Goal: Communication & Community: Answer question/provide support

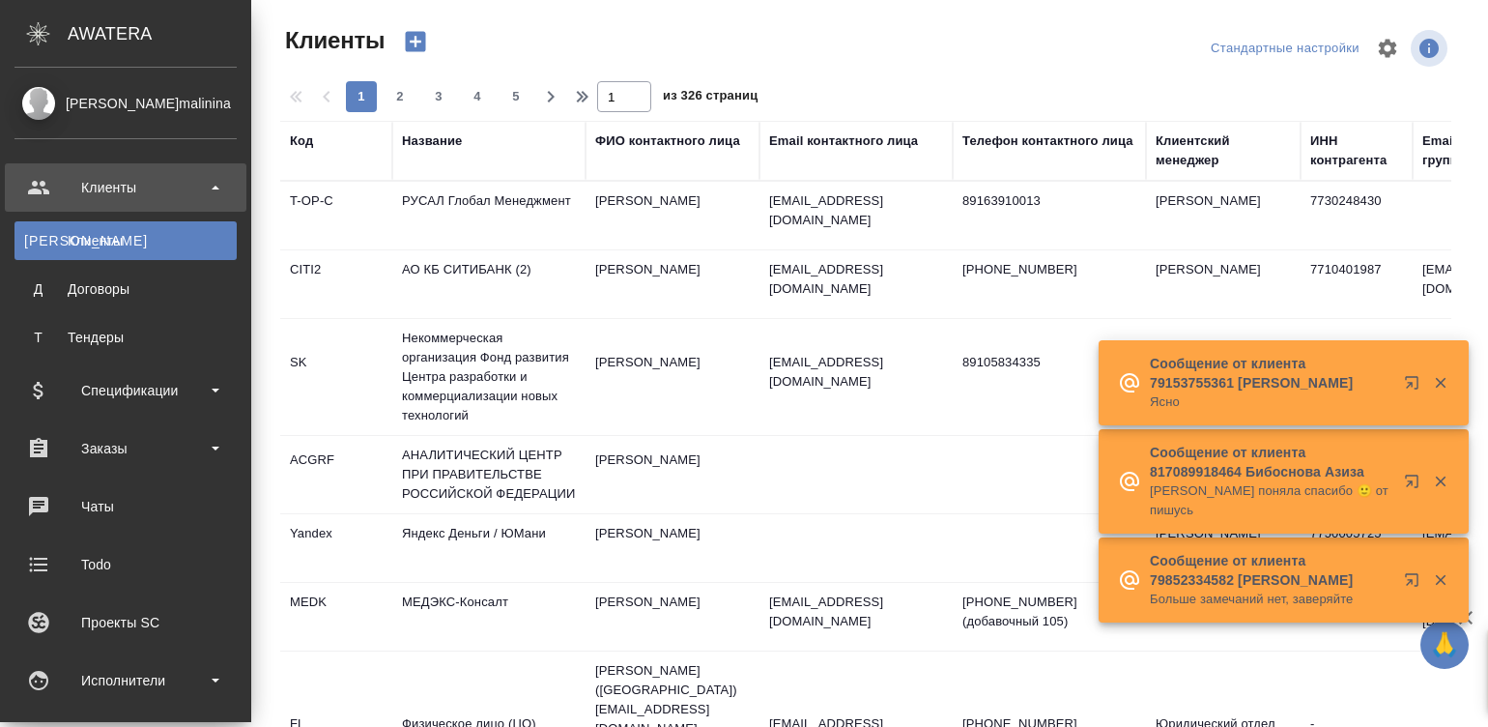
select select "RU"
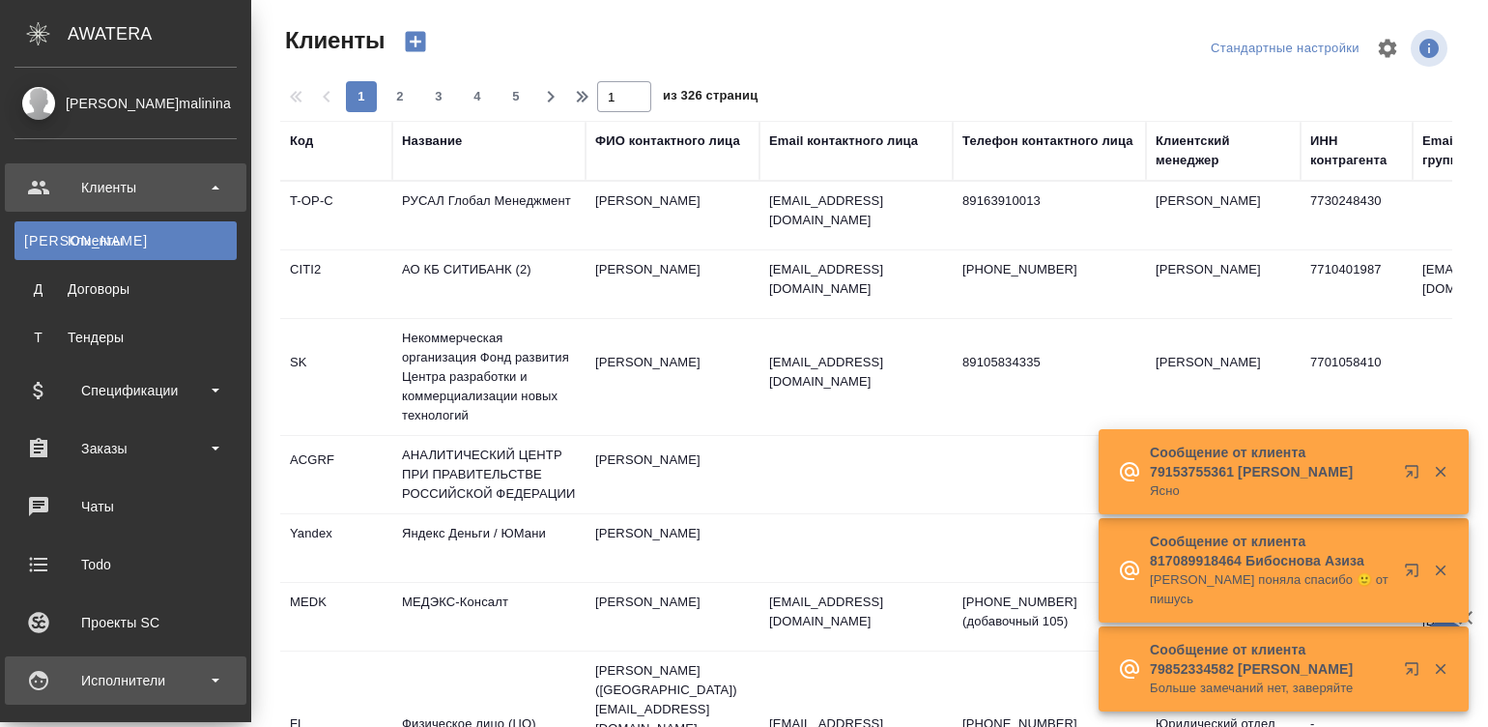
click at [111, 668] on div "Исполнители" at bounding box center [125, 680] width 222 height 29
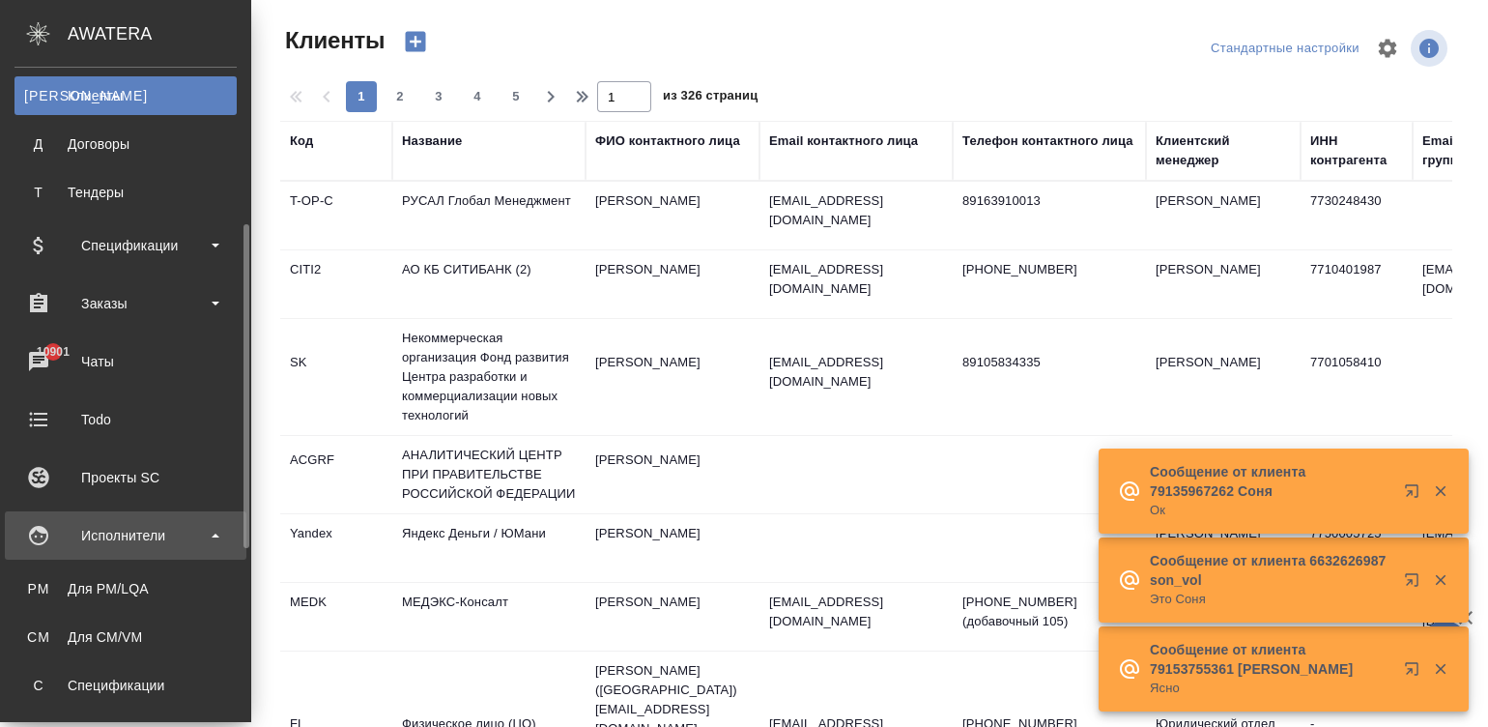
scroll to position [202, 0]
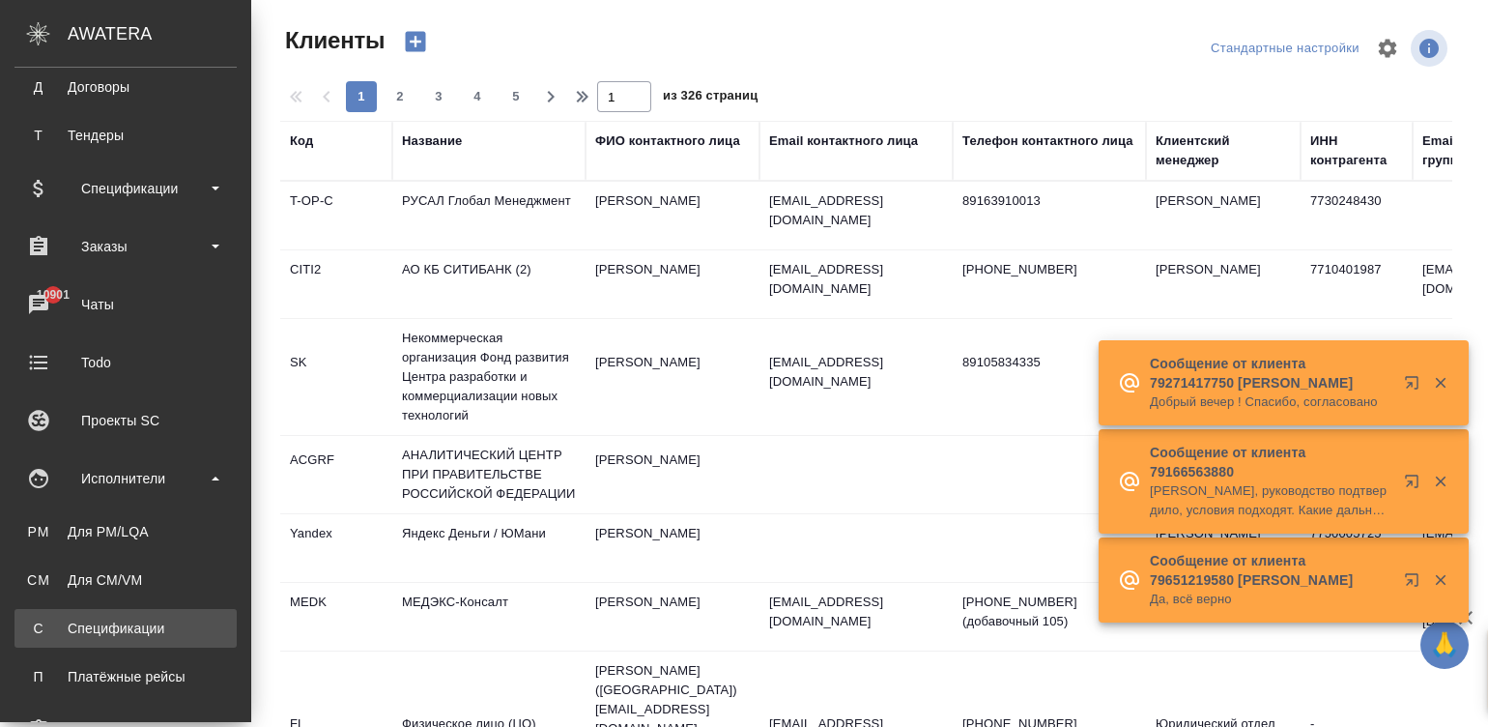
click at [108, 633] on div "Спецификации" at bounding box center [125, 627] width 203 height 19
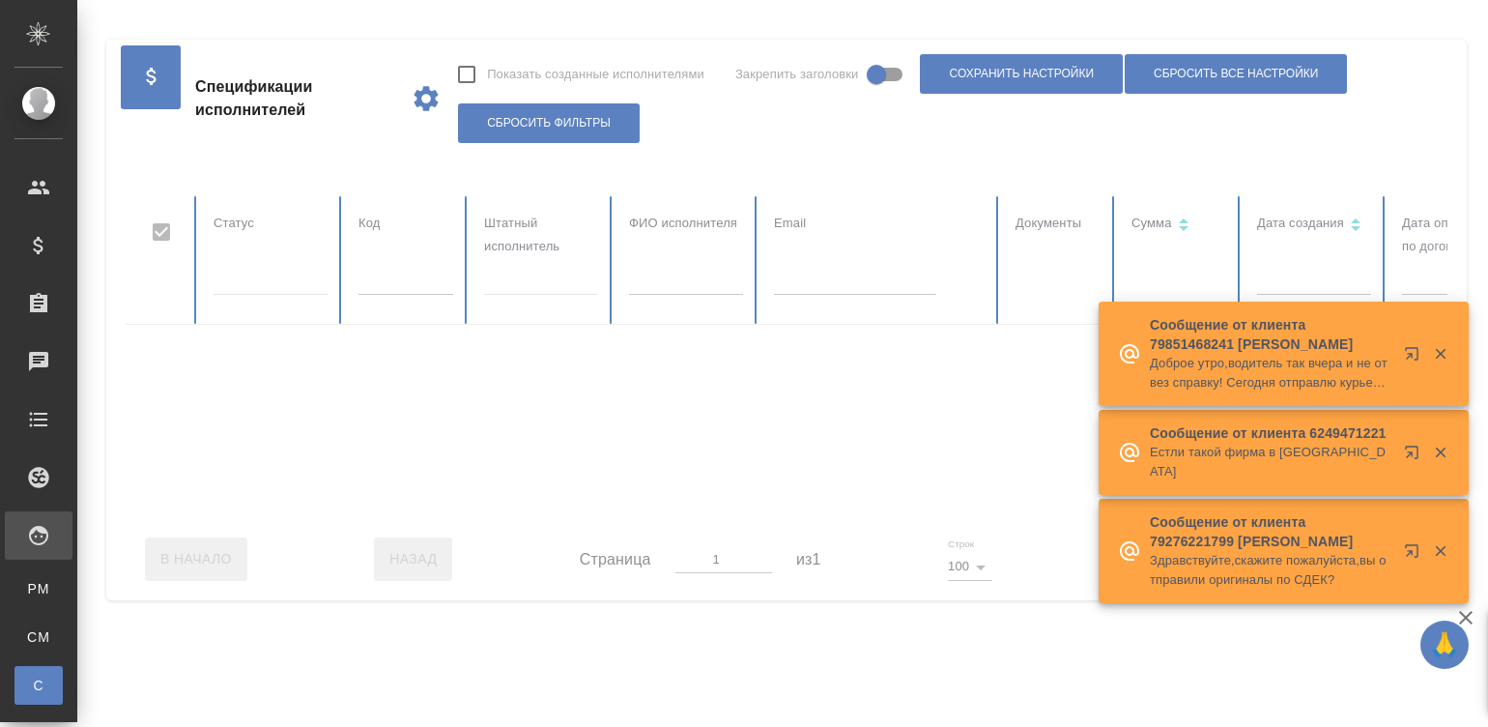
click at [660, 286] on div at bounding box center [1161, 357] width 2070 height 322
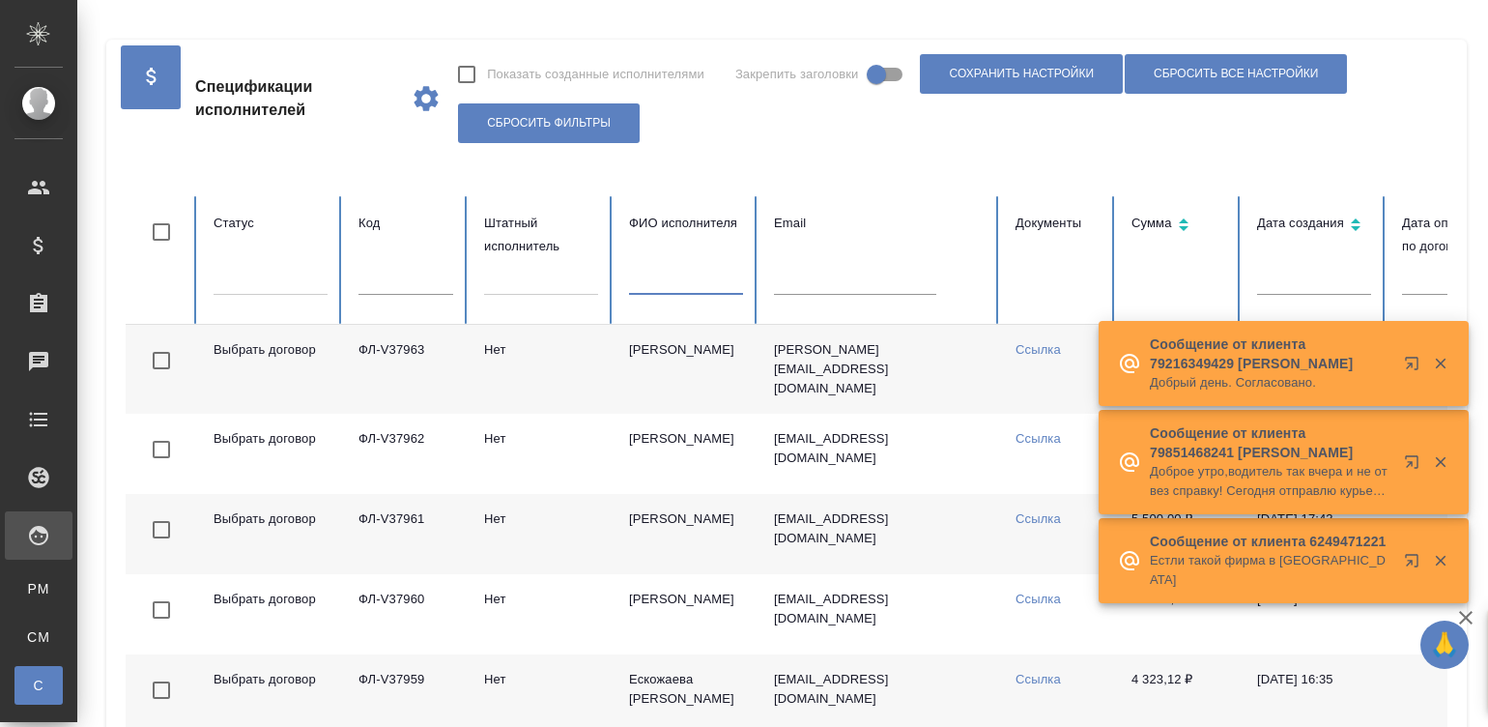
click at [660, 286] on input "text" at bounding box center [686, 281] width 114 height 27
checkbox input "false"
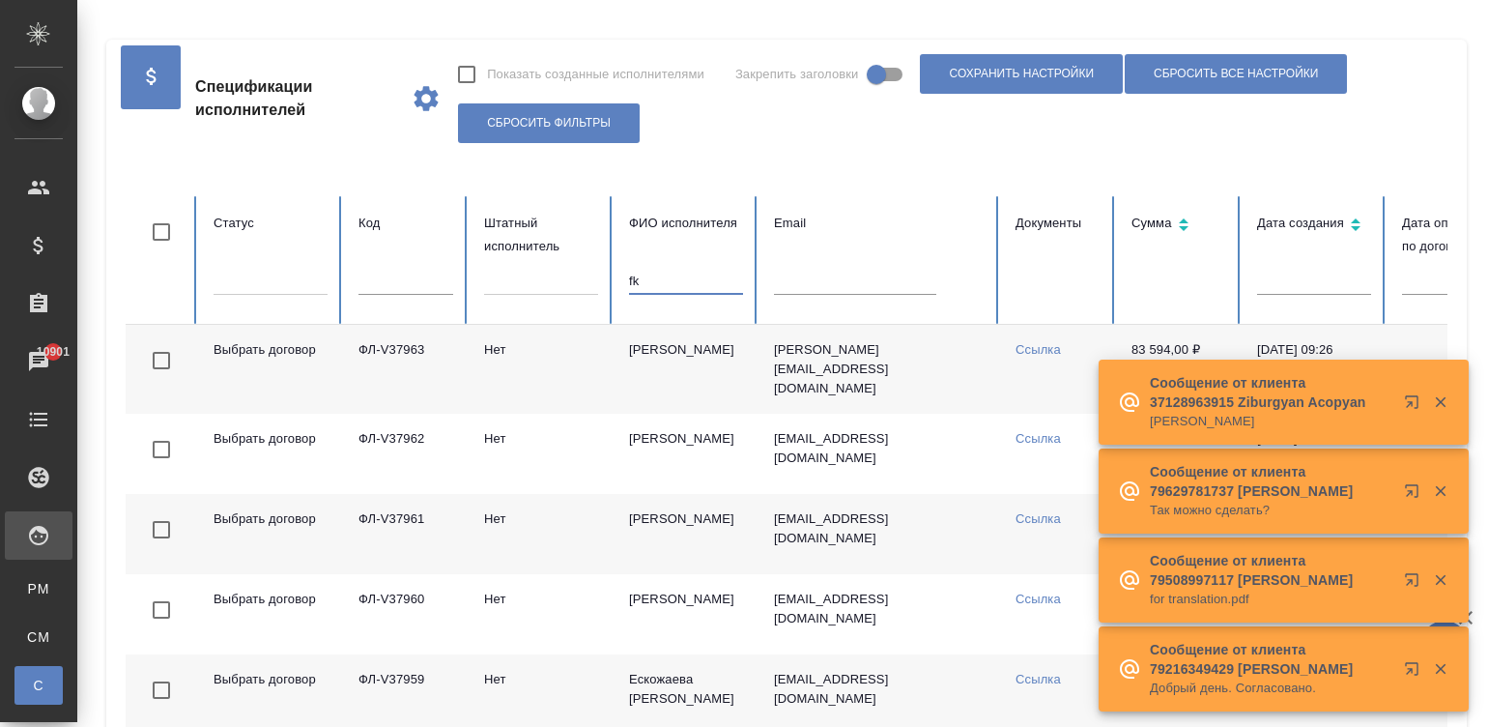
type input "f"
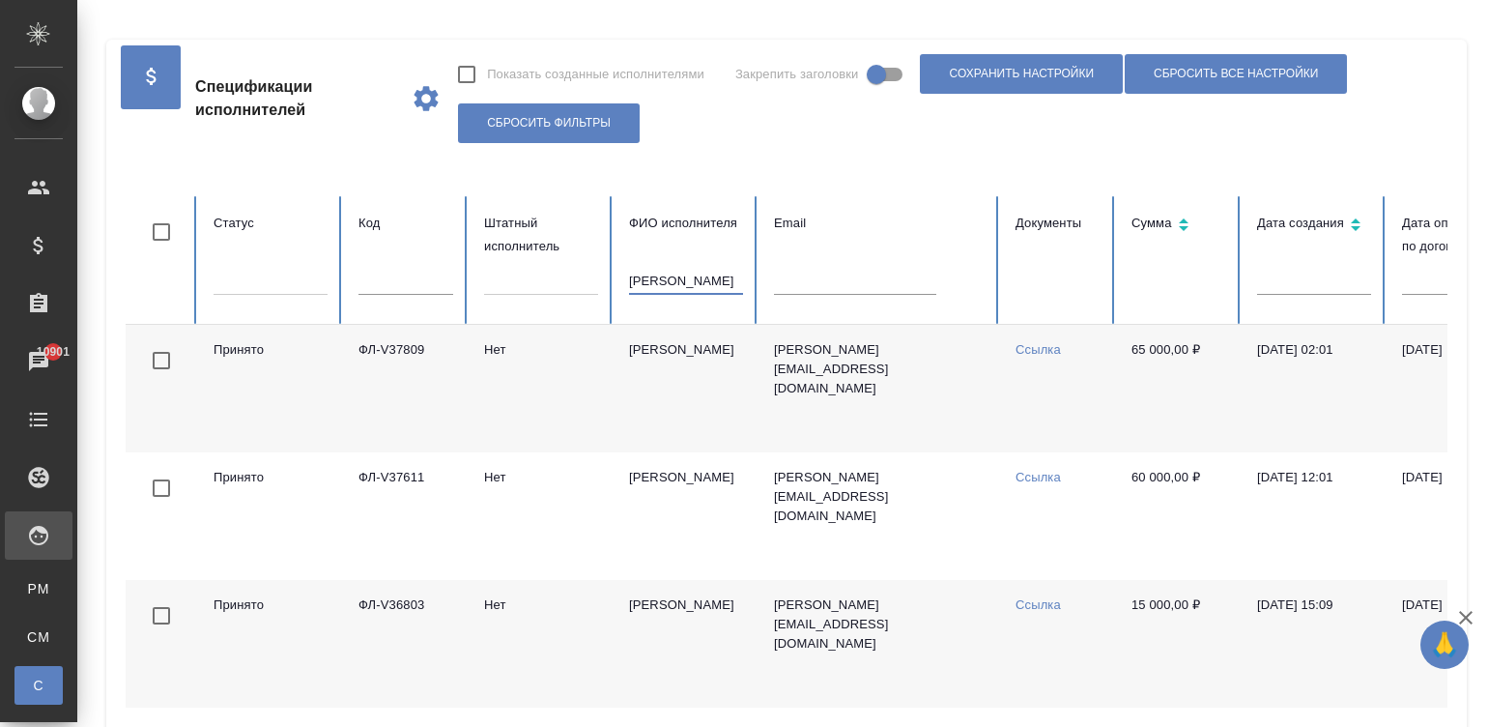
type input "[PERSON_NAME]"
click at [684, 362] on td "[PERSON_NAME]" at bounding box center [686, 389] width 145 height 128
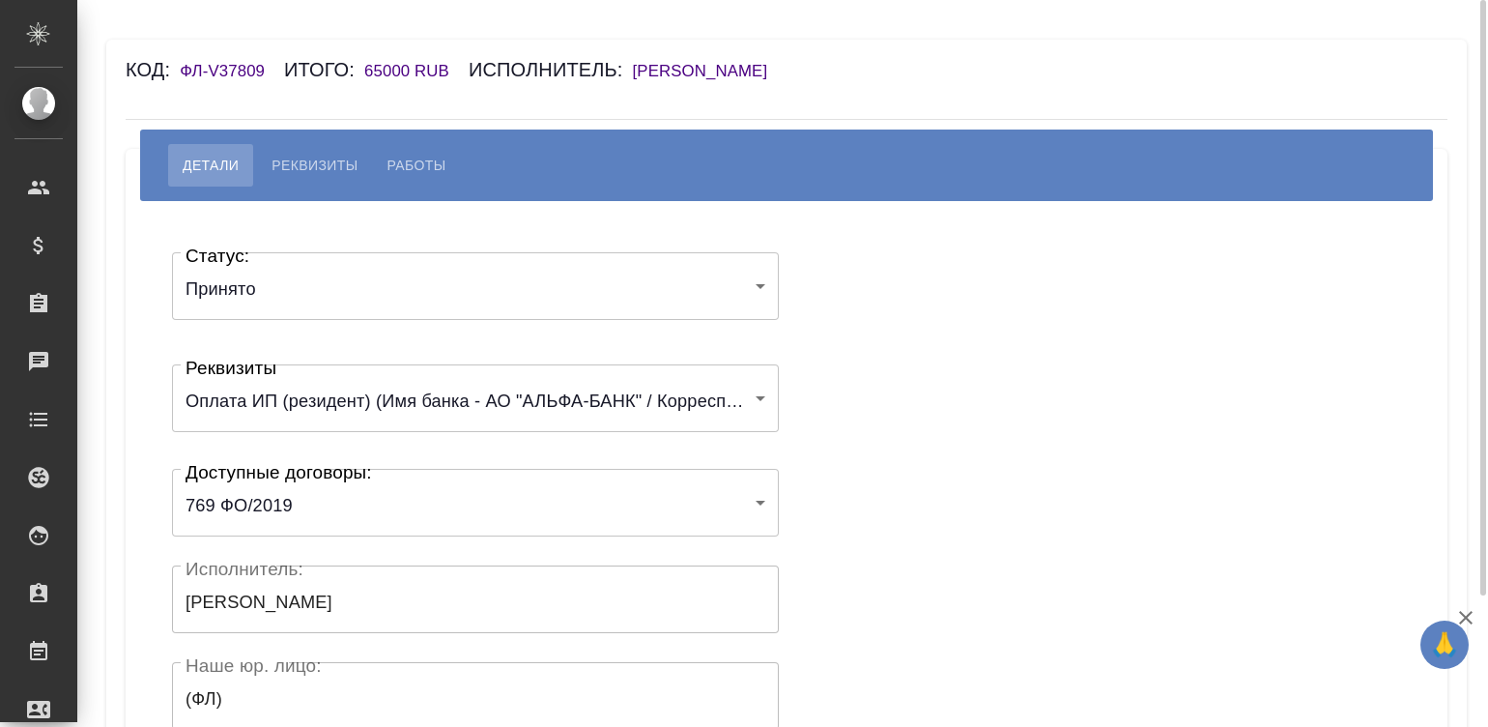
click at [731, 65] on h6 "[PERSON_NAME]" at bounding box center [710, 71] width 155 height 18
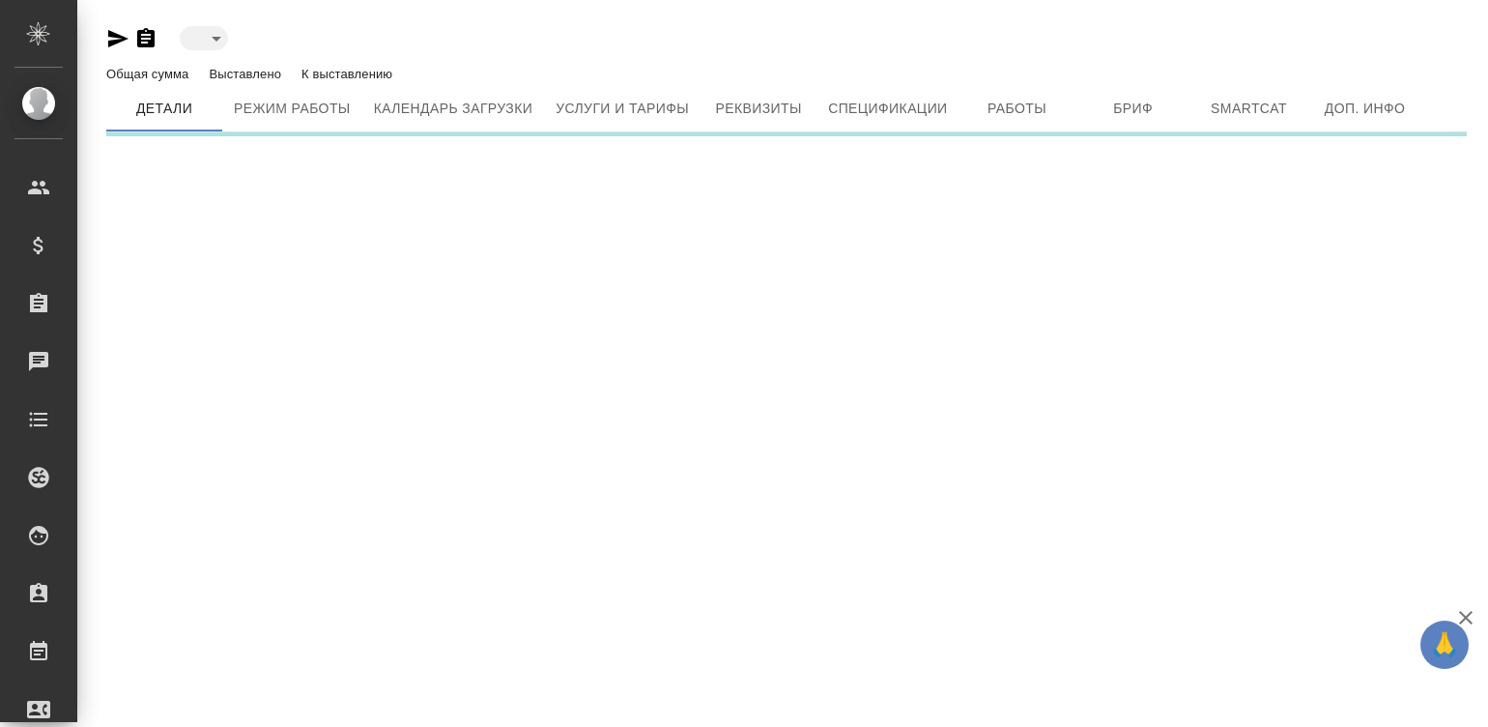
type input "active"
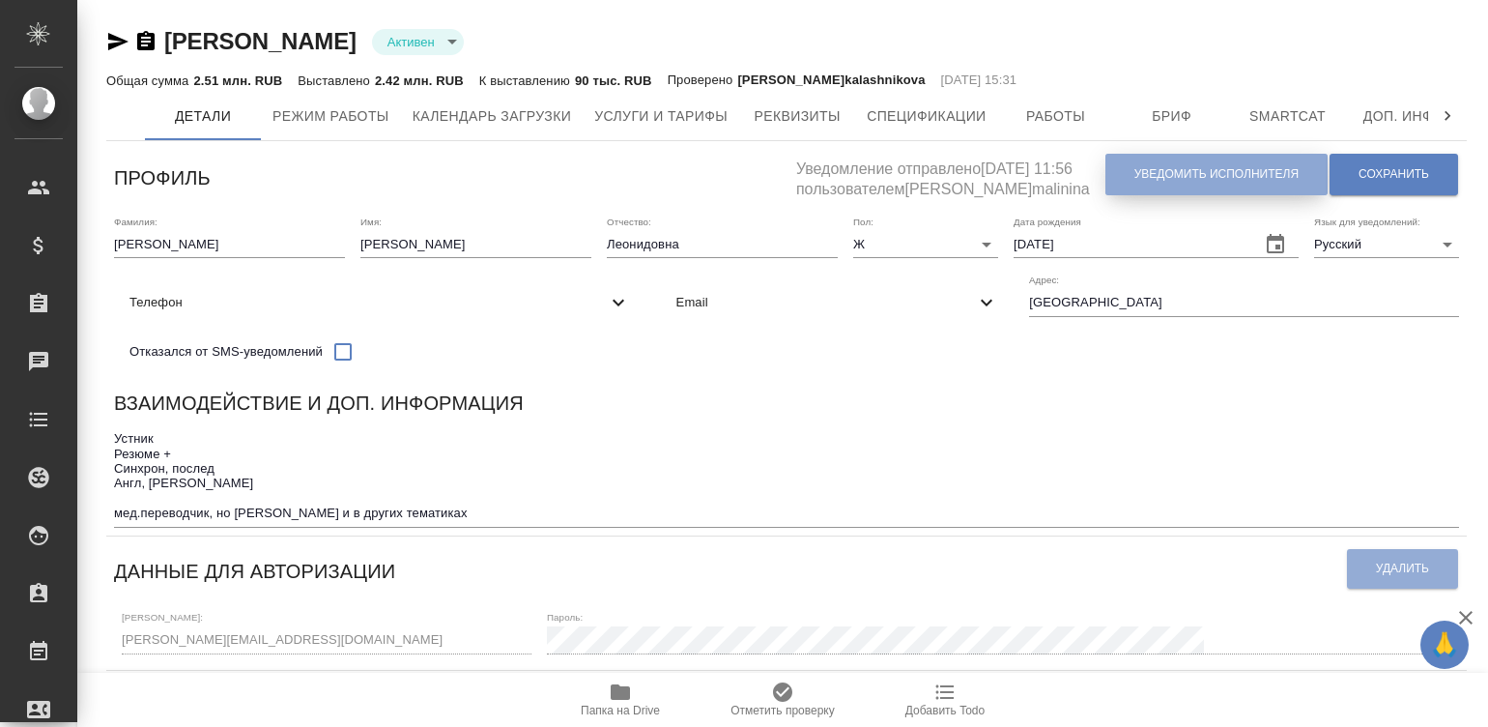
click at [1152, 176] on span "Уведомить исполнителя" at bounding box center [1216, 174] width 164 height 16
type textarea "Loremi dolo, Sitamet! Consectetura e seddoeius temporincid ut laboreetdol magna…"
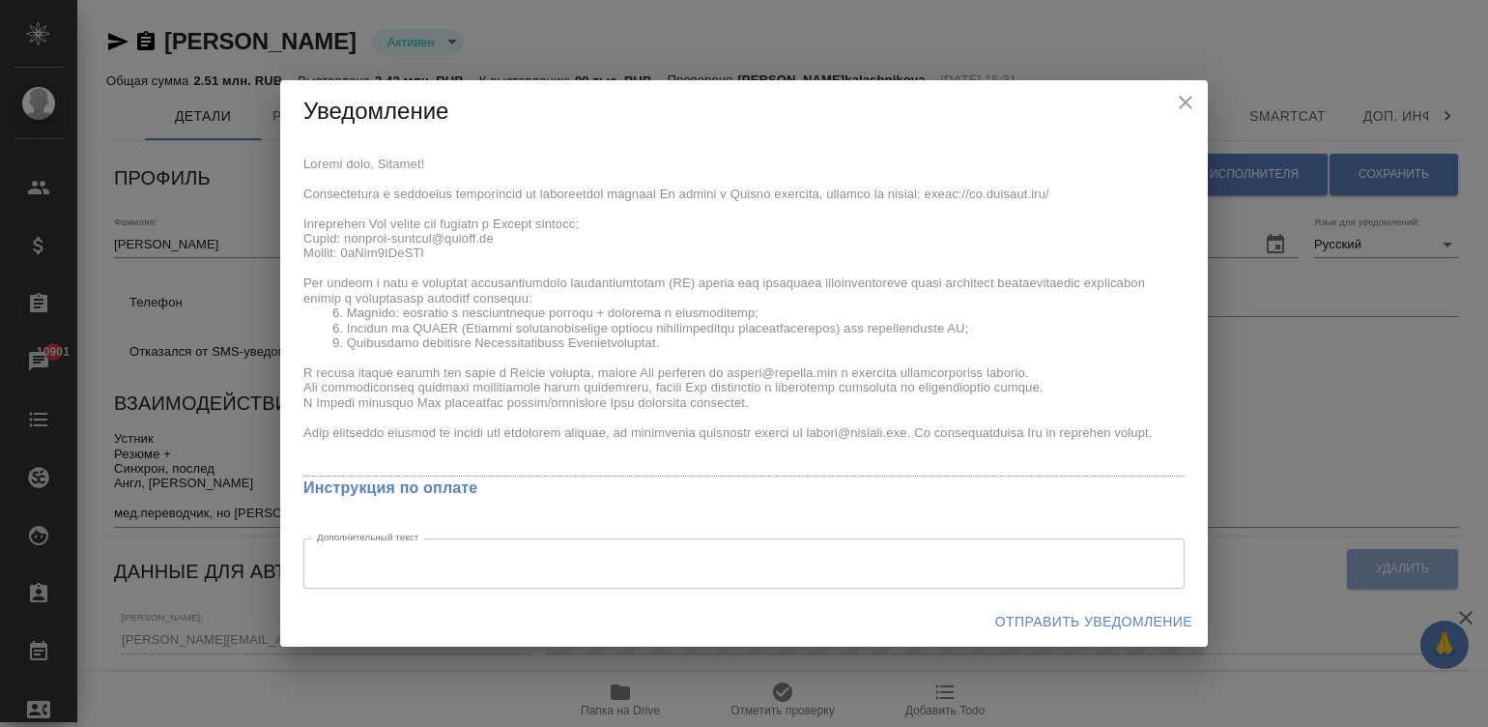
click at [1169, 100] on h2 "Уведомление" at bounding box center [743, 112] width 881 height 32
click at [1174, 98] on icon "close" at bounding box center [1185, 102] width 23 height 23
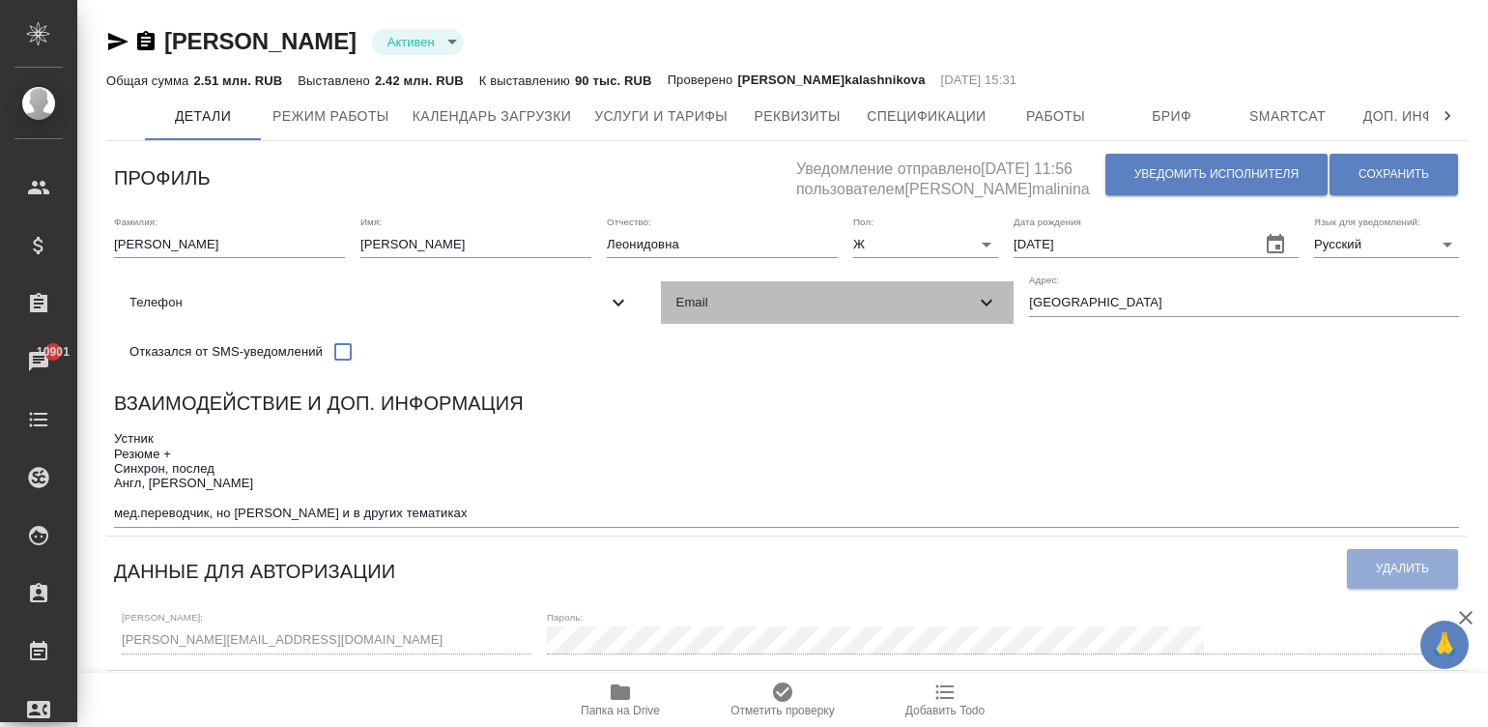
click at [676, 312] on span "Email" at bounding box center [826, 302] width 300 height 19
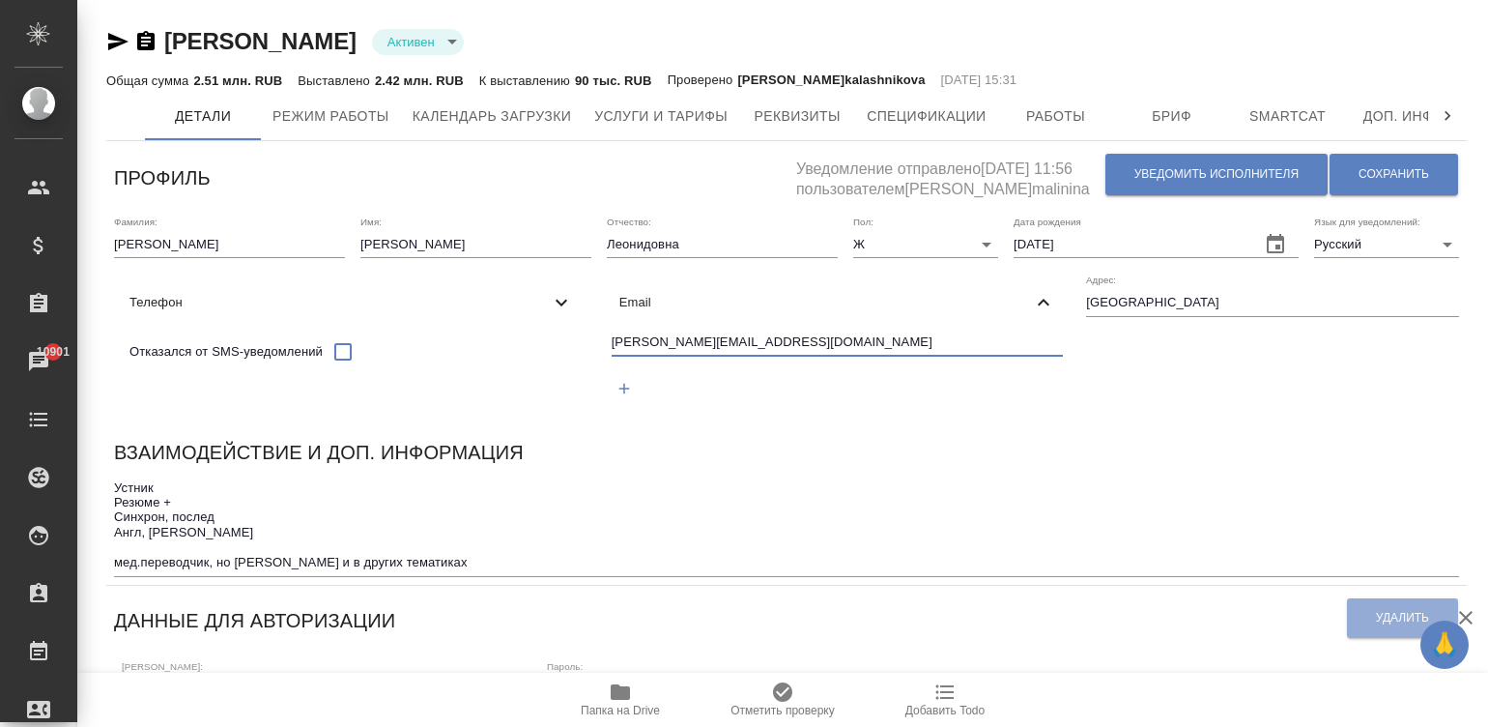
click at [612, 356] on input "[PERSON_NAME][EMAIL_ADDRESS][DOMAIN_NAME]" at bounding box center [838, 343] width 452 height 24
click at [550, 293] on span "Телефон" at bounding box center [339, 302] width 420 height 19
select select "RU"
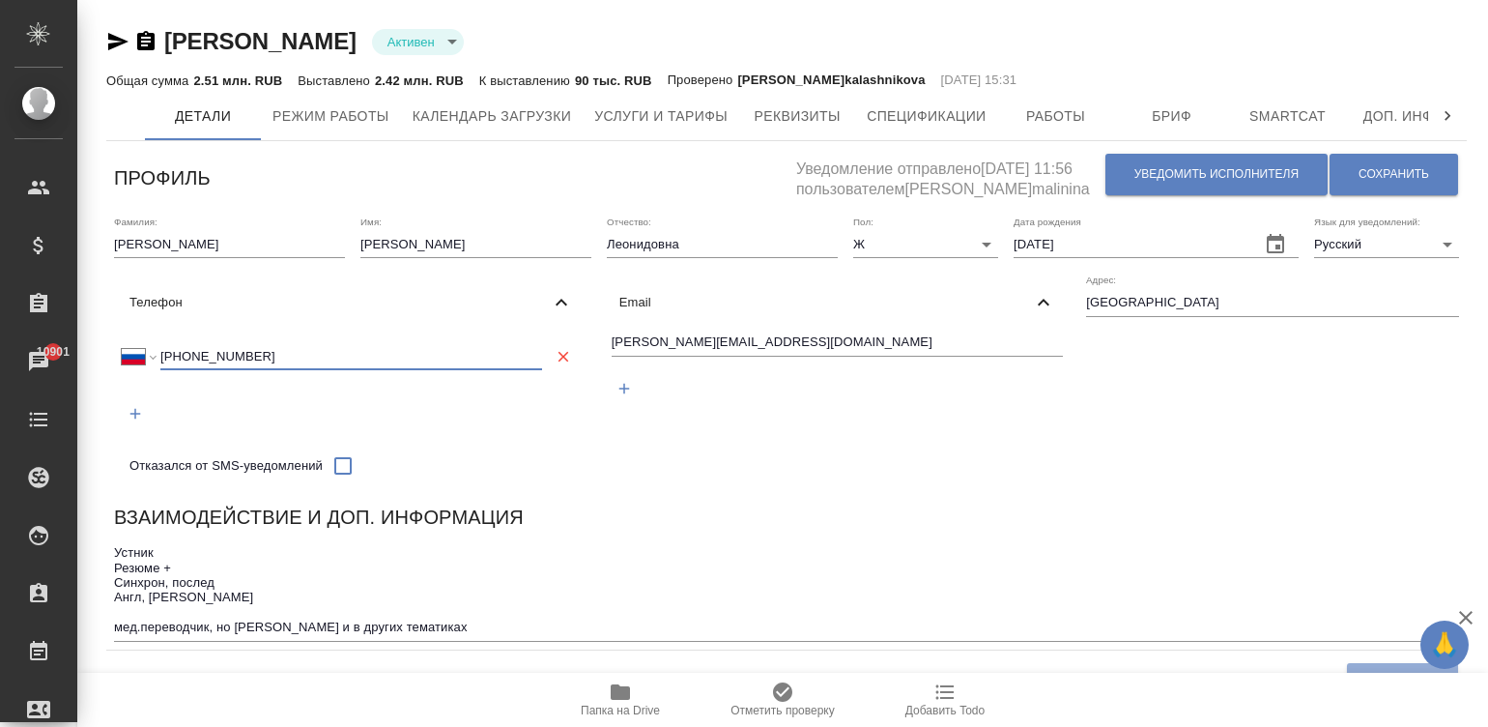
click at [542, 342] on input "+7 903 511 91 03" at bounding box center [351, 355] width 382 height 27
